Goal: Navigation & Orientation: Find specific page/section

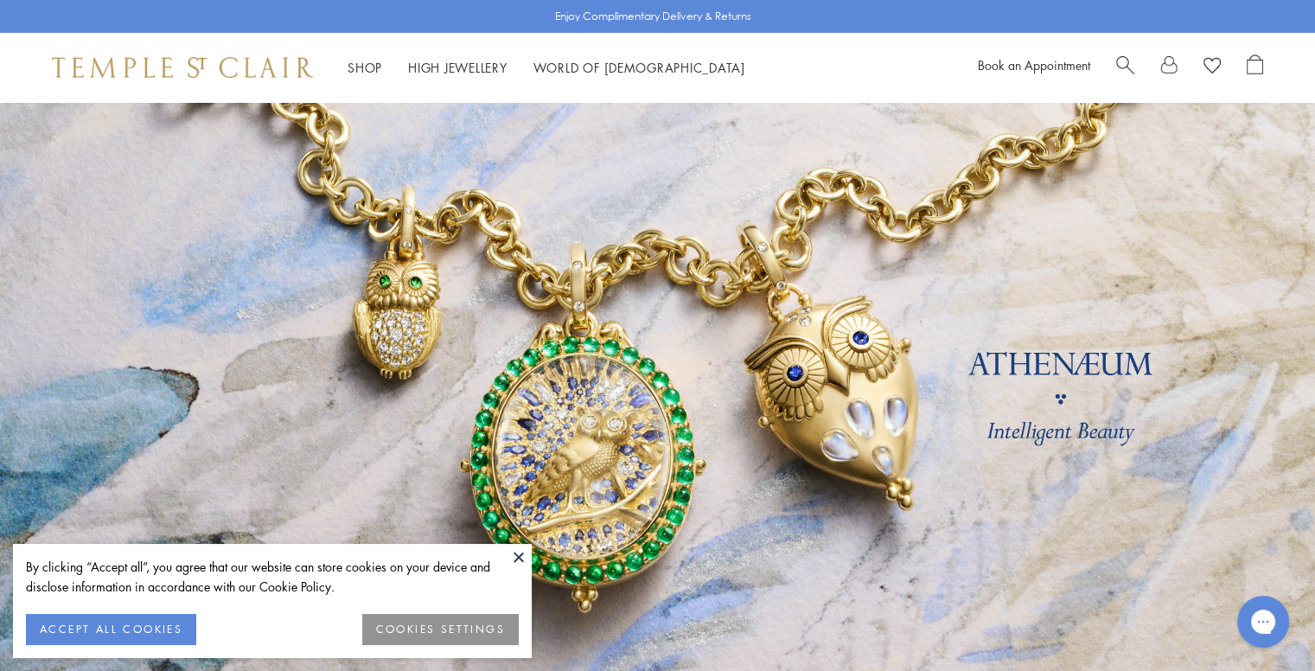
click at [515, 556] on button at bounding box center [519, 557] width 26 height 26
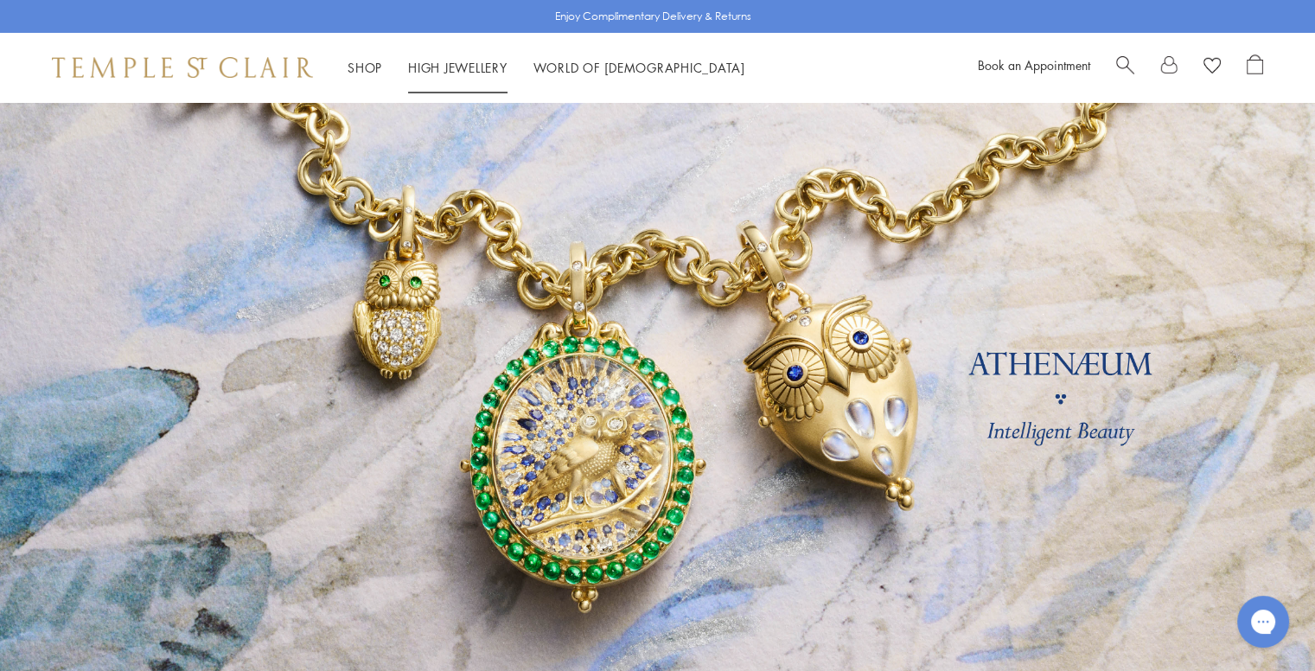
click at [450, 69] on link "High Jewellery High Jewellery" at bounding box center [457, 67] width 99 height 17
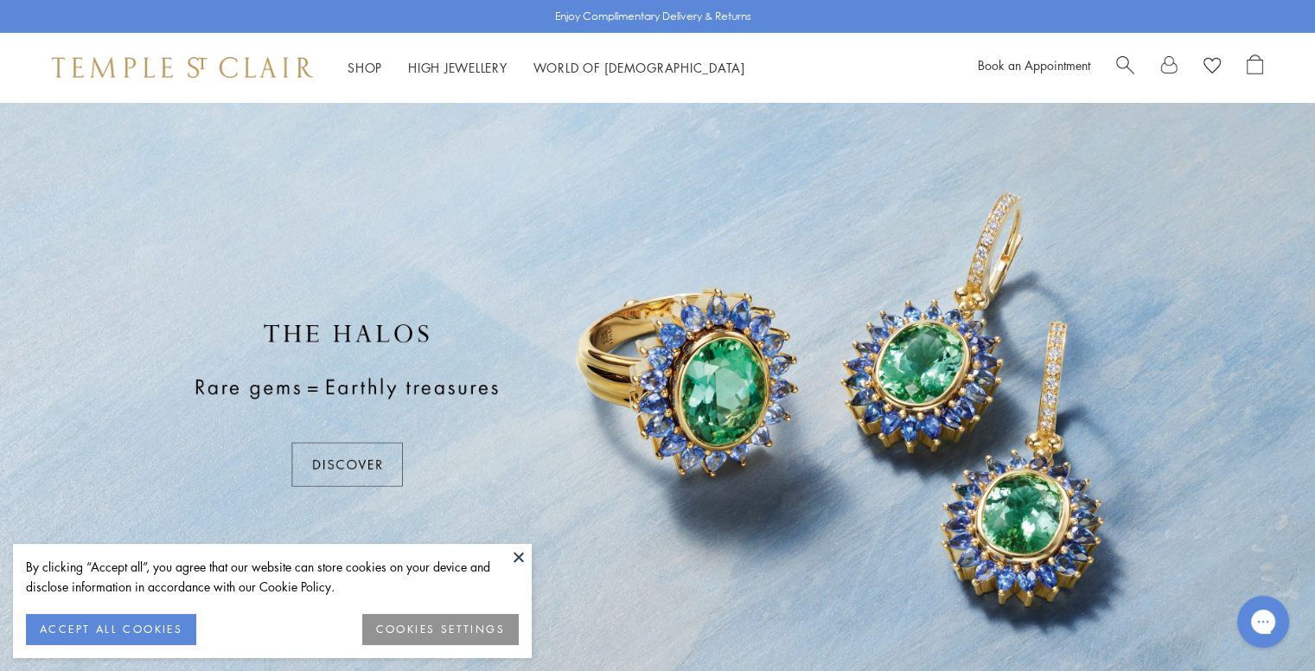
click at [515, 554] on button at bounding box center [519, 557] width 26 height 26
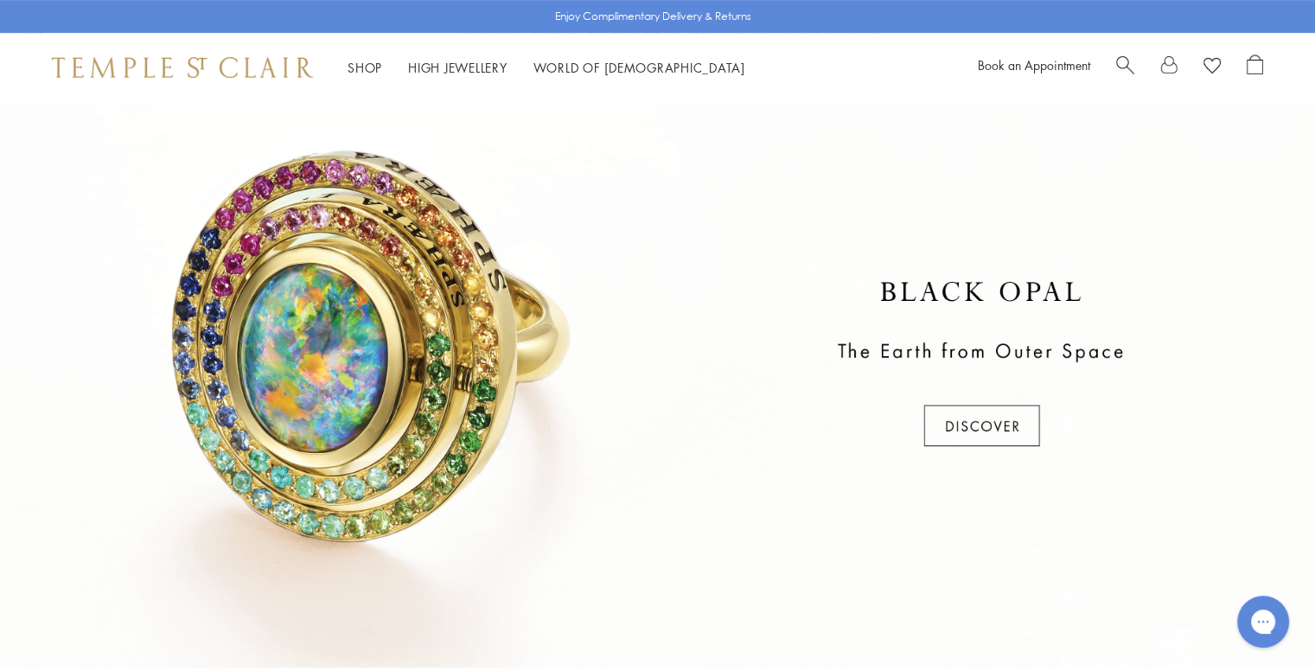
scroll to position [678, 0]
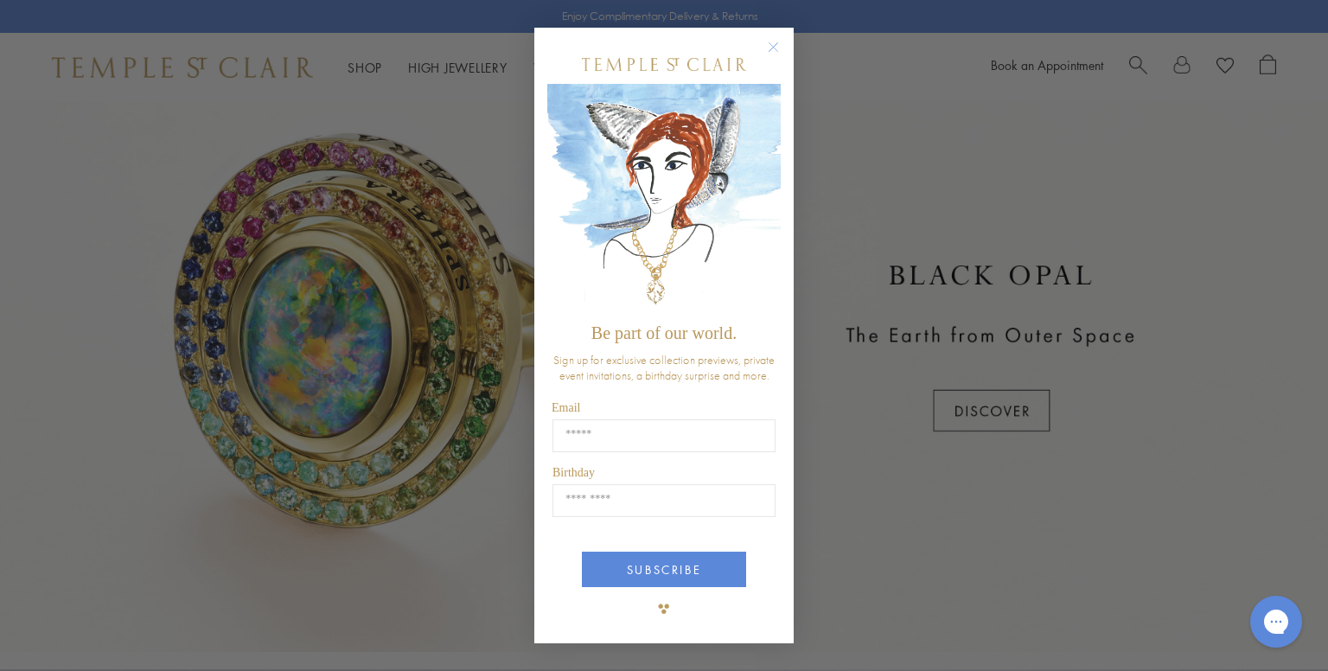
click at [779, 53] on circle "Close dialog" at bounding box center [773, 47] width 21 height 21
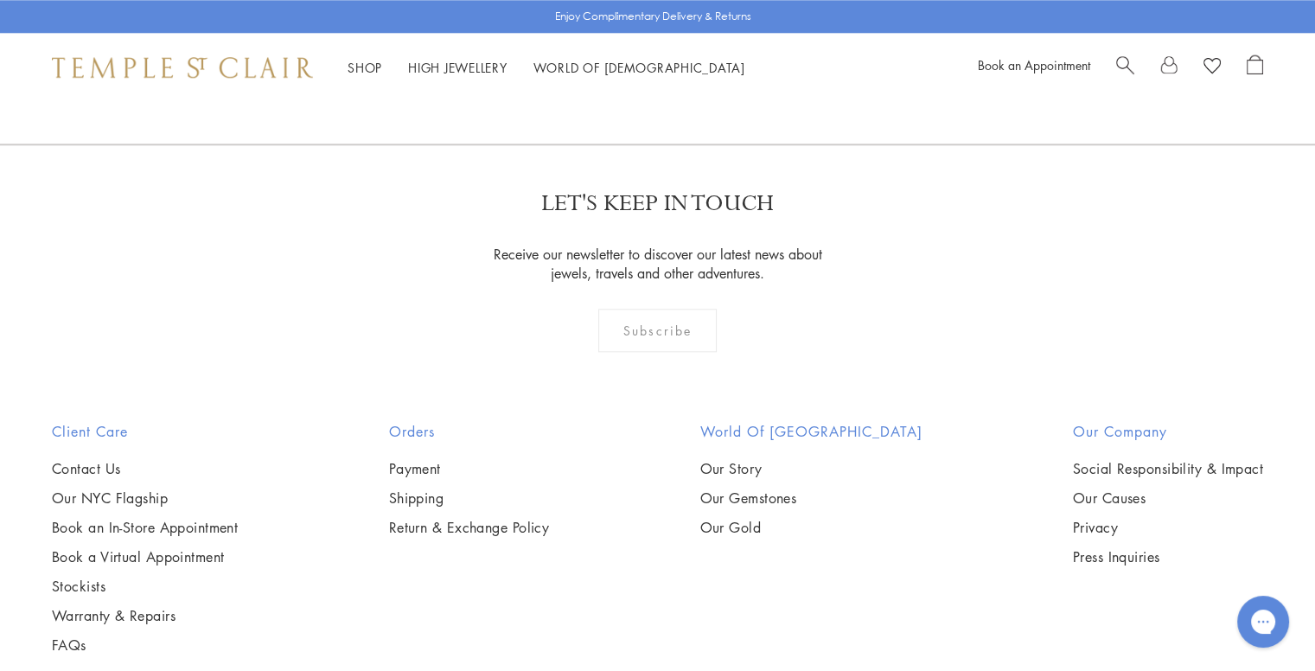
scroll to position [2009, 0]
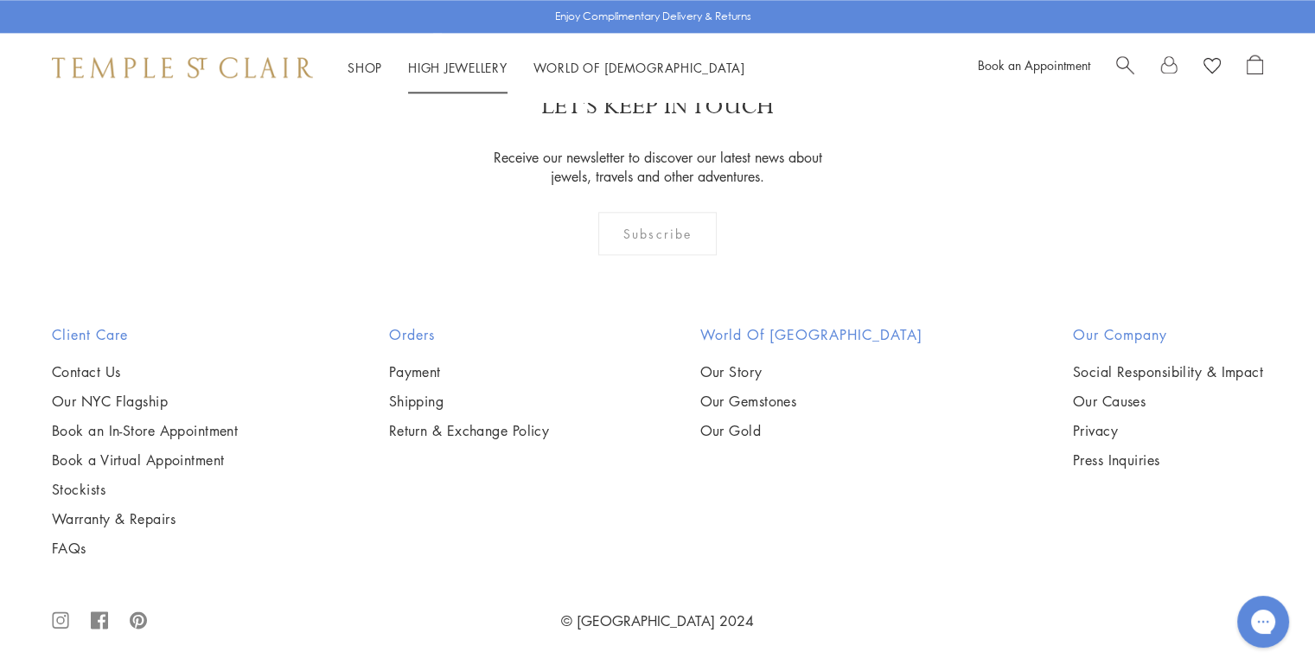
click at [471, 77] on li "High Jewellery High Jewellery" at bounding box center [457, 68] width 99 height 22
click at [460, 66] on link "High Jewellery High Jewellery" at bounding box center [457, 67] width 99 height 17
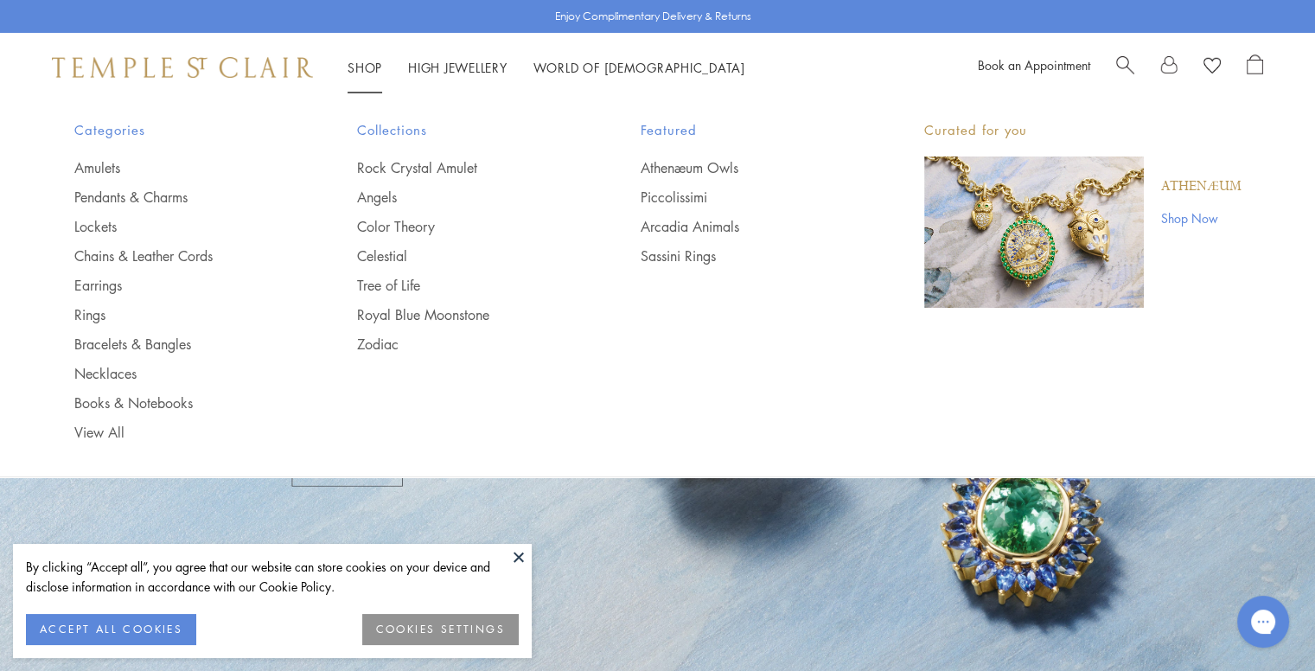
click at [349, 68] on link "Shop Shop" at bounding box center [364, 67] width 35 height 17
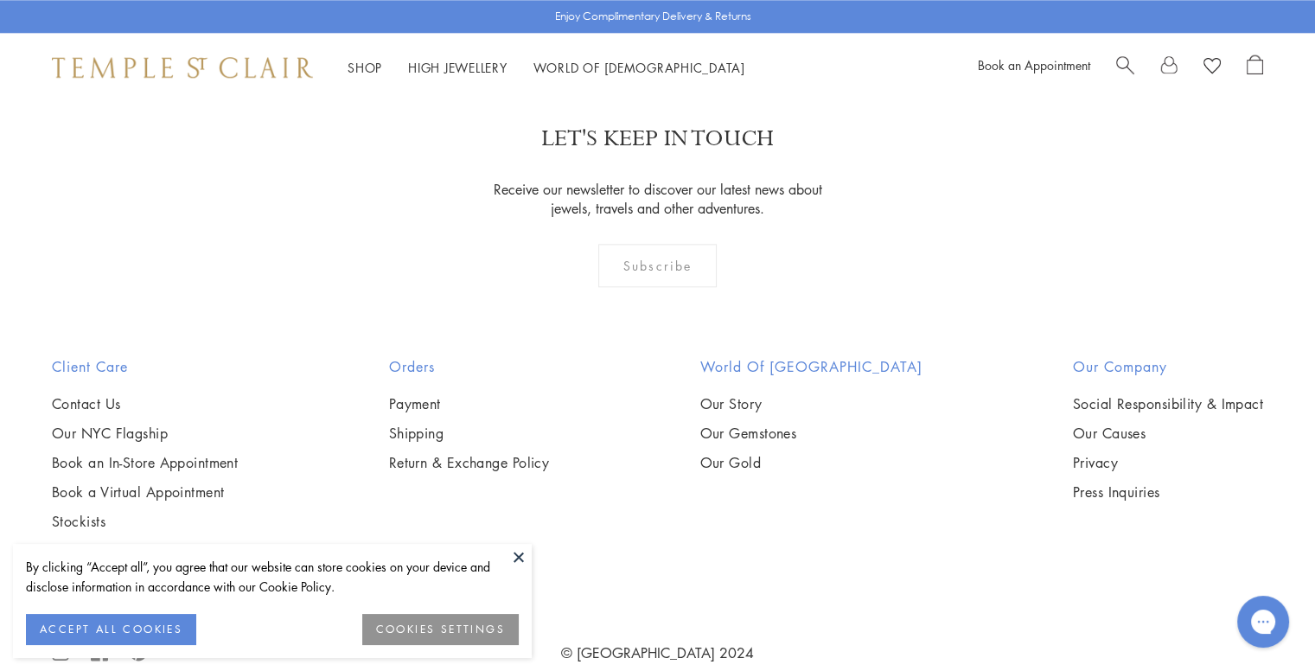
scroll to position [2009, 0]
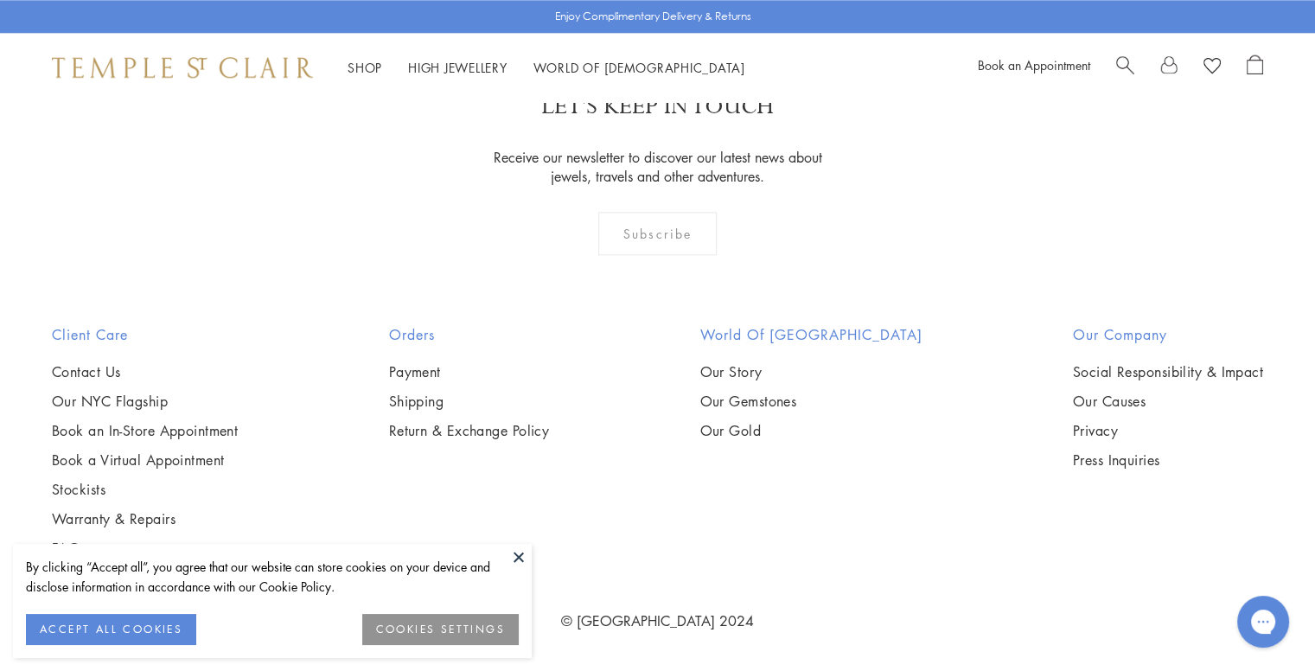
click at [515, 559] on button at bounding box center [519, 557] width 26 height 26
